Goal: Task Accomplishment & Management: Manage account settings

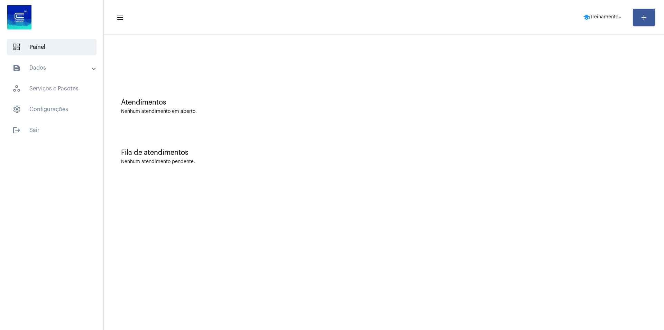
click at [609, 21] on span "school Treinamento arrow_drop_down" at bounding box center [603, 17] width 40 height 12
click at [609, 19] on span "Treinamento" at bounding box center [604, 17] width 28 height 5
click at [599, 17] on span "Treinamento" at bounding box center [604, 17] width 28 height 5
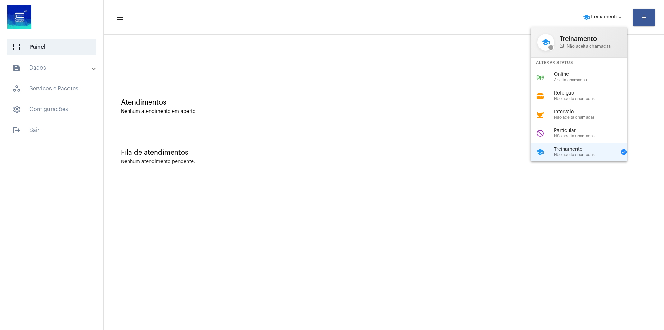
click at [594, 151] on span "Treinamento" at bounding box center [585, 149] width 62 height 5
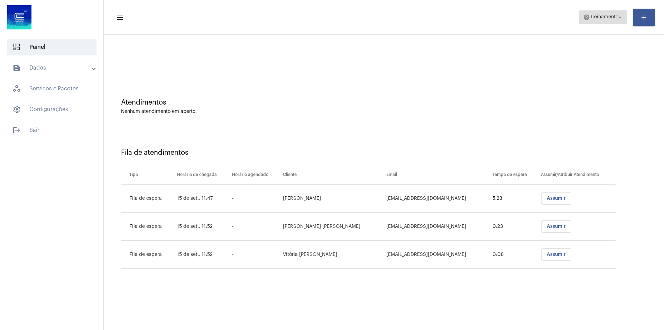
click at [599, 17] on span "Treinamento" at bounding box center [604, 17] width 28 height 5
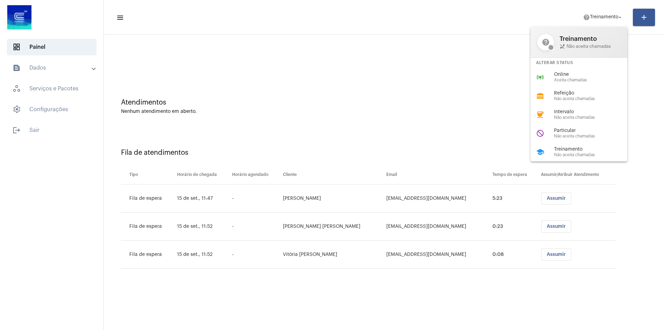
click at [596, 146] on div "school Treinamento Não aceita chamadas" at bounding box center [584, 151] width 108 height 19
